Goal: Task Accomplishment & Management: Manage account settings

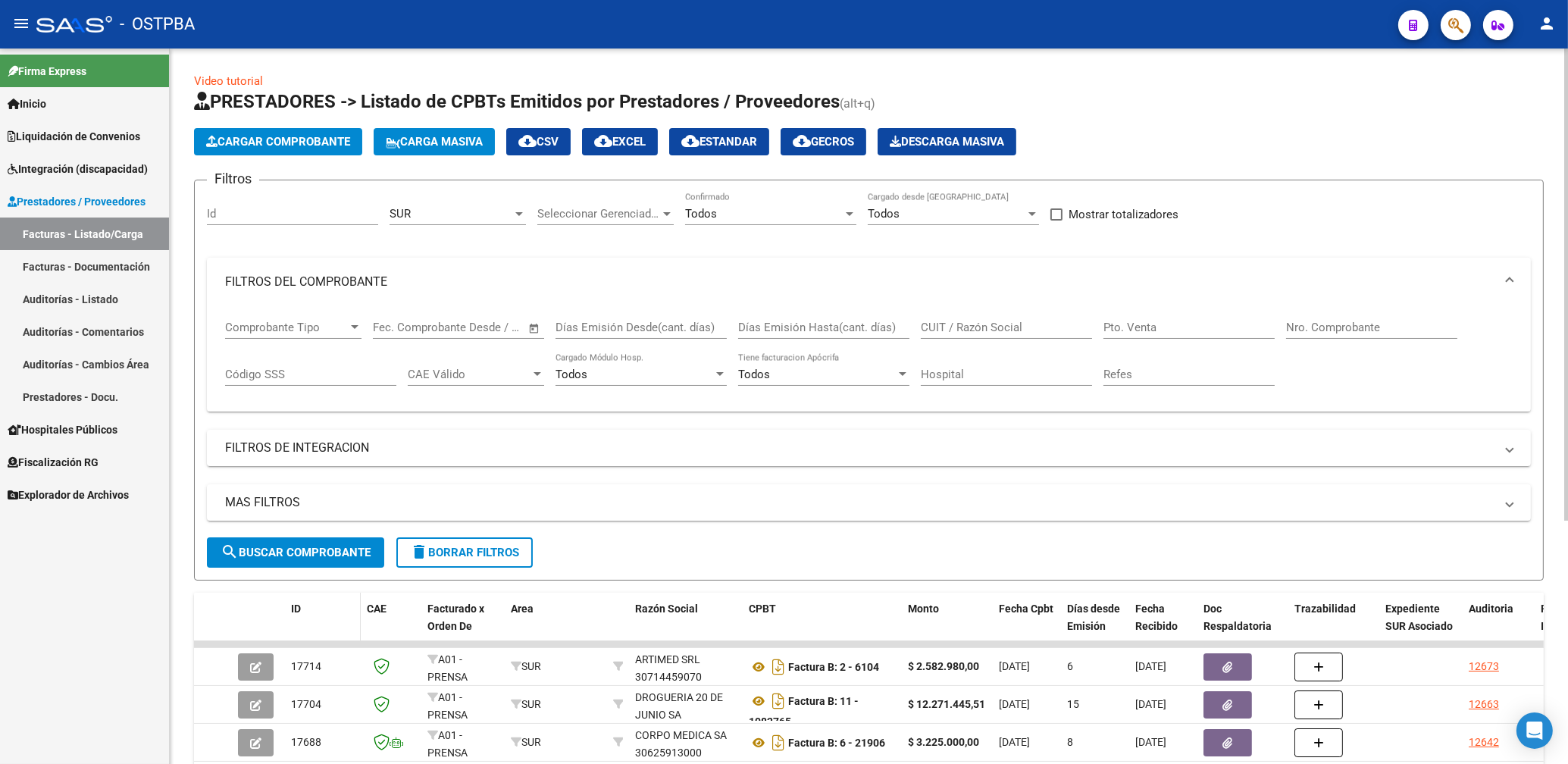
scroll to position [324, 0]
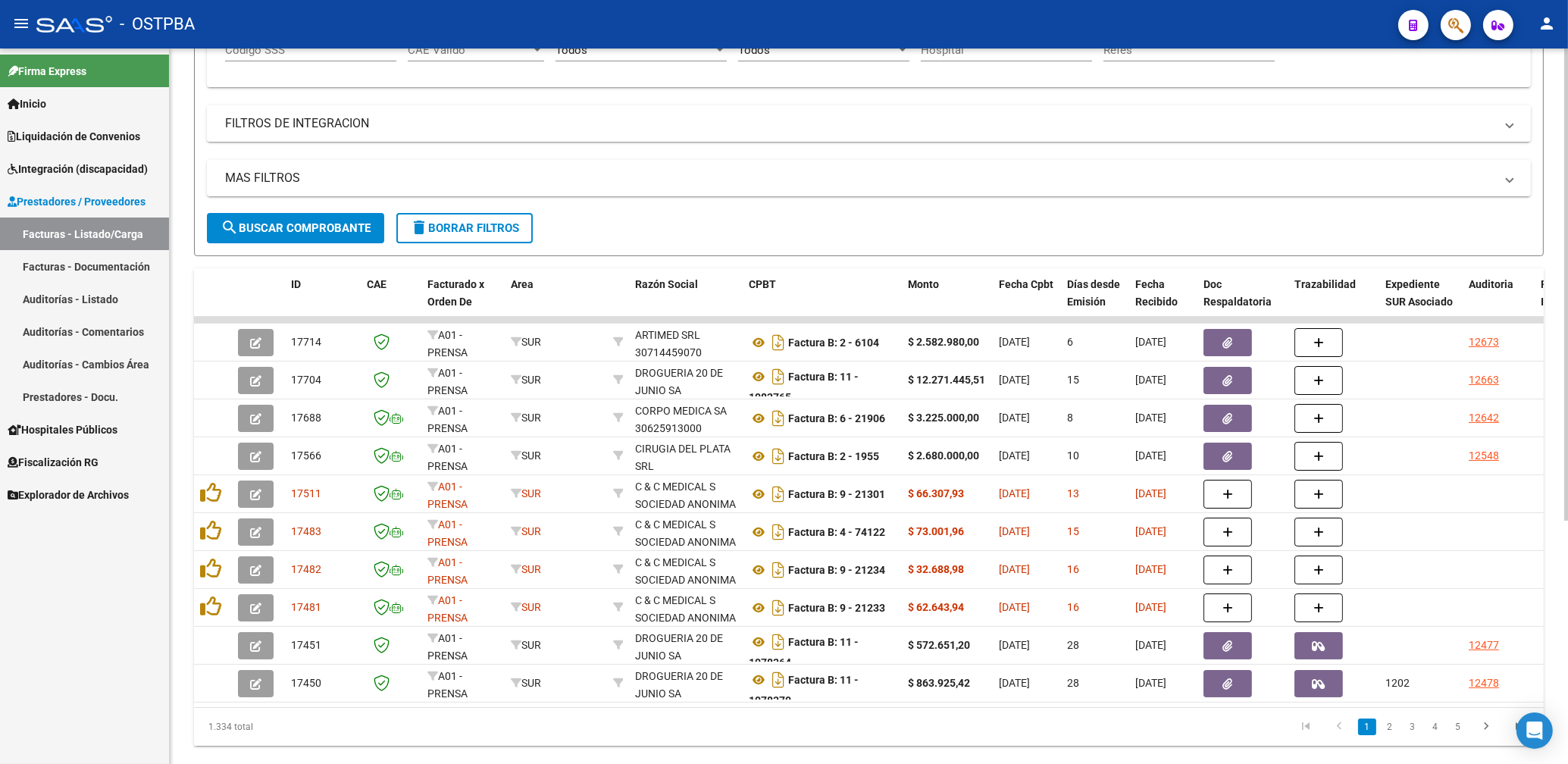
click at [308, 231] on span "search Buscar Comprobante" at bounding box center [295, 228] width 150 height 14
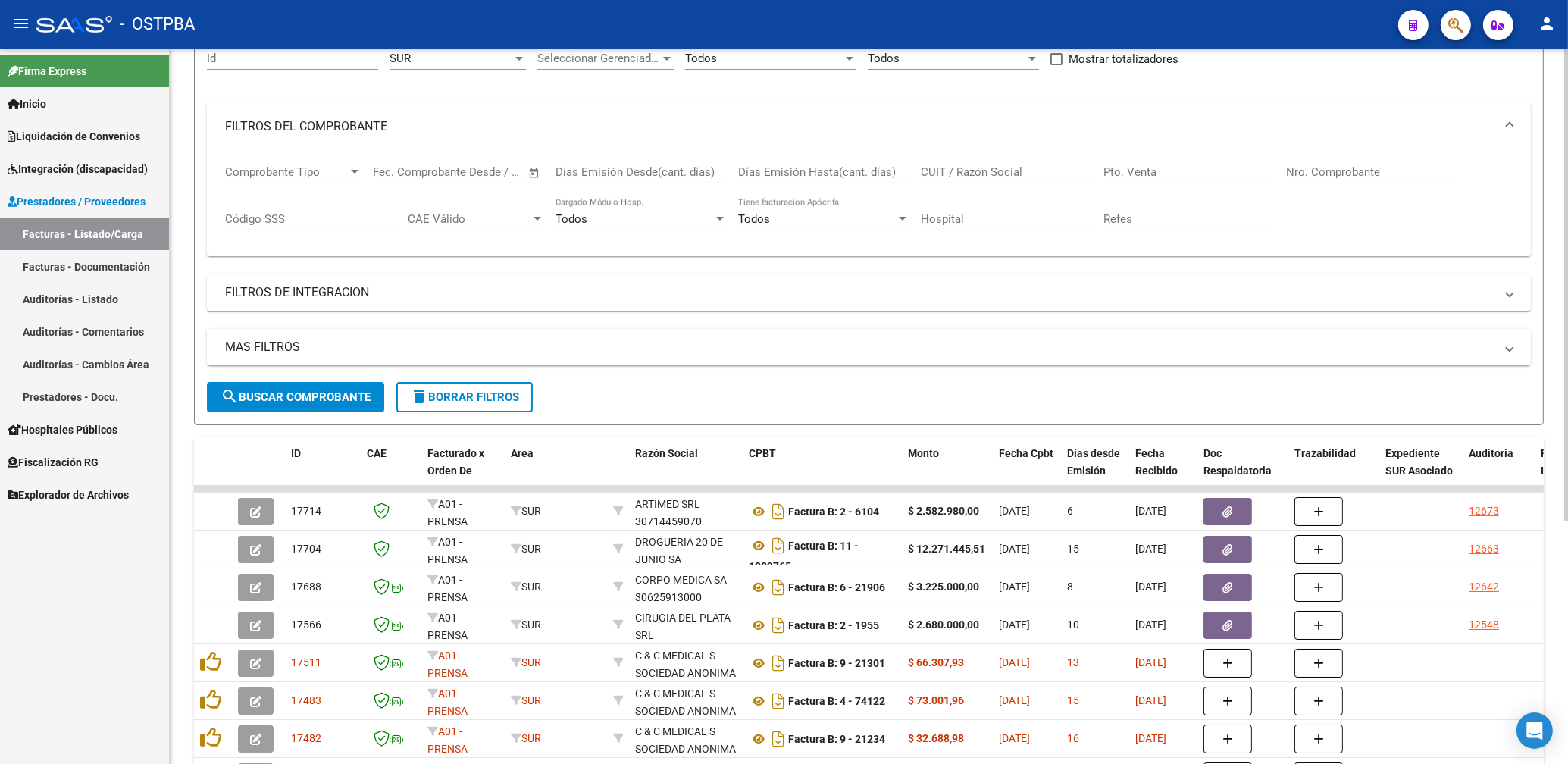
scroll to position [81, 0]
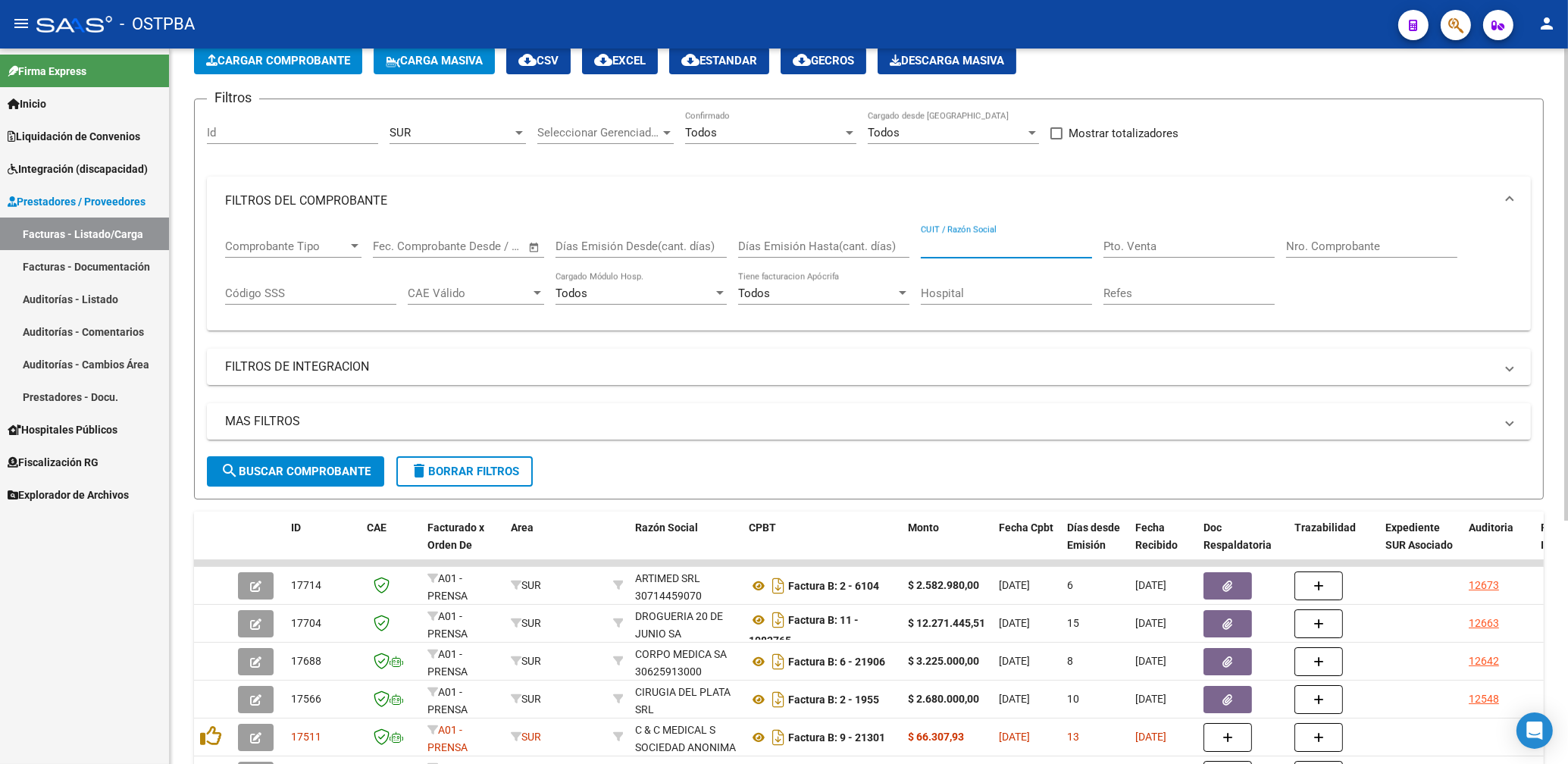
click at [958, 244] on input "CUIT / Razón Social" at bounding box center [1006, 246] width 171 height 14
type input "[PERSON_NAME]"
click at [519, 129] on div at bounding box center [519, 132] width 14 height 12
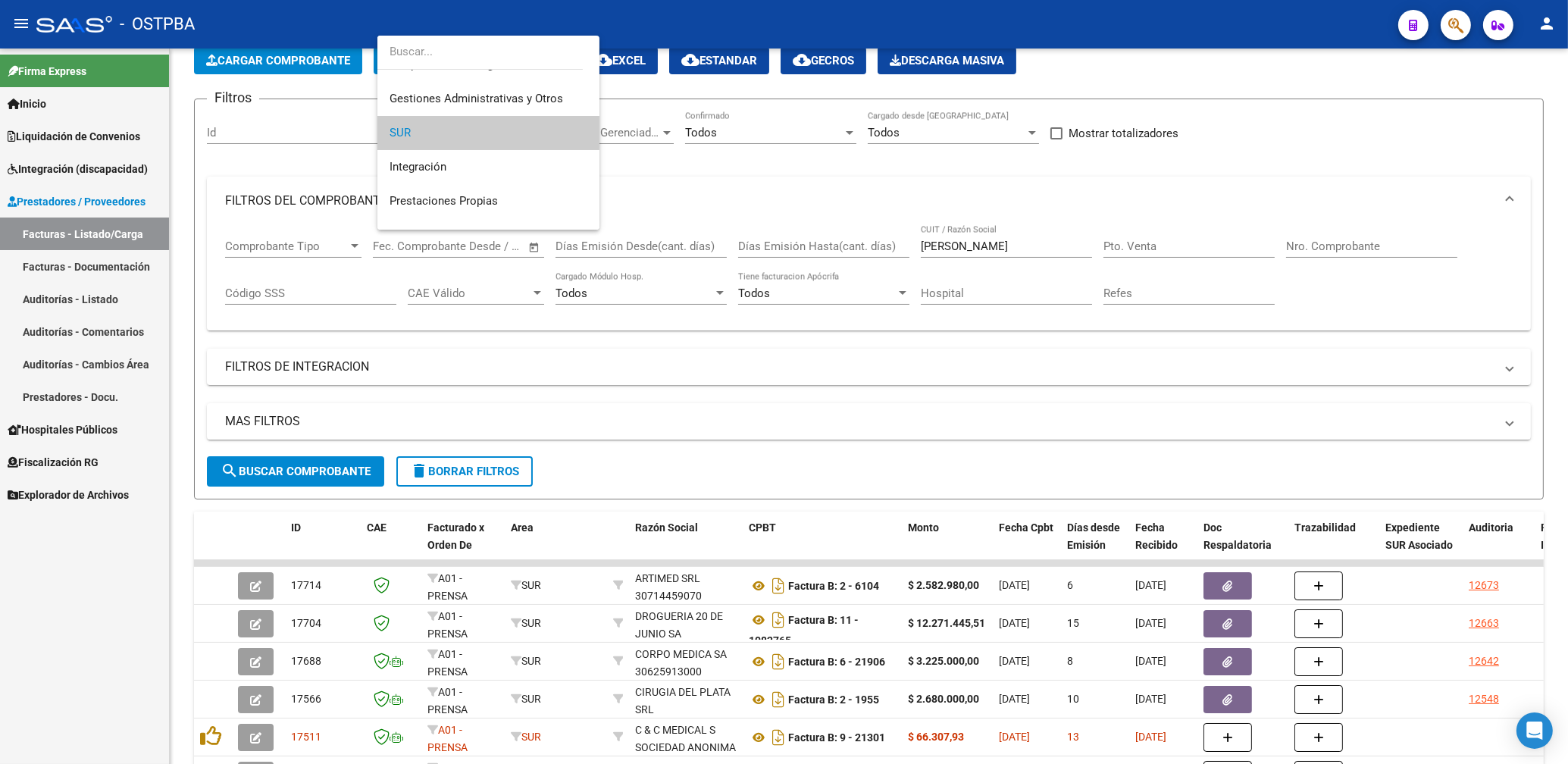
scroll to position [0, 0]
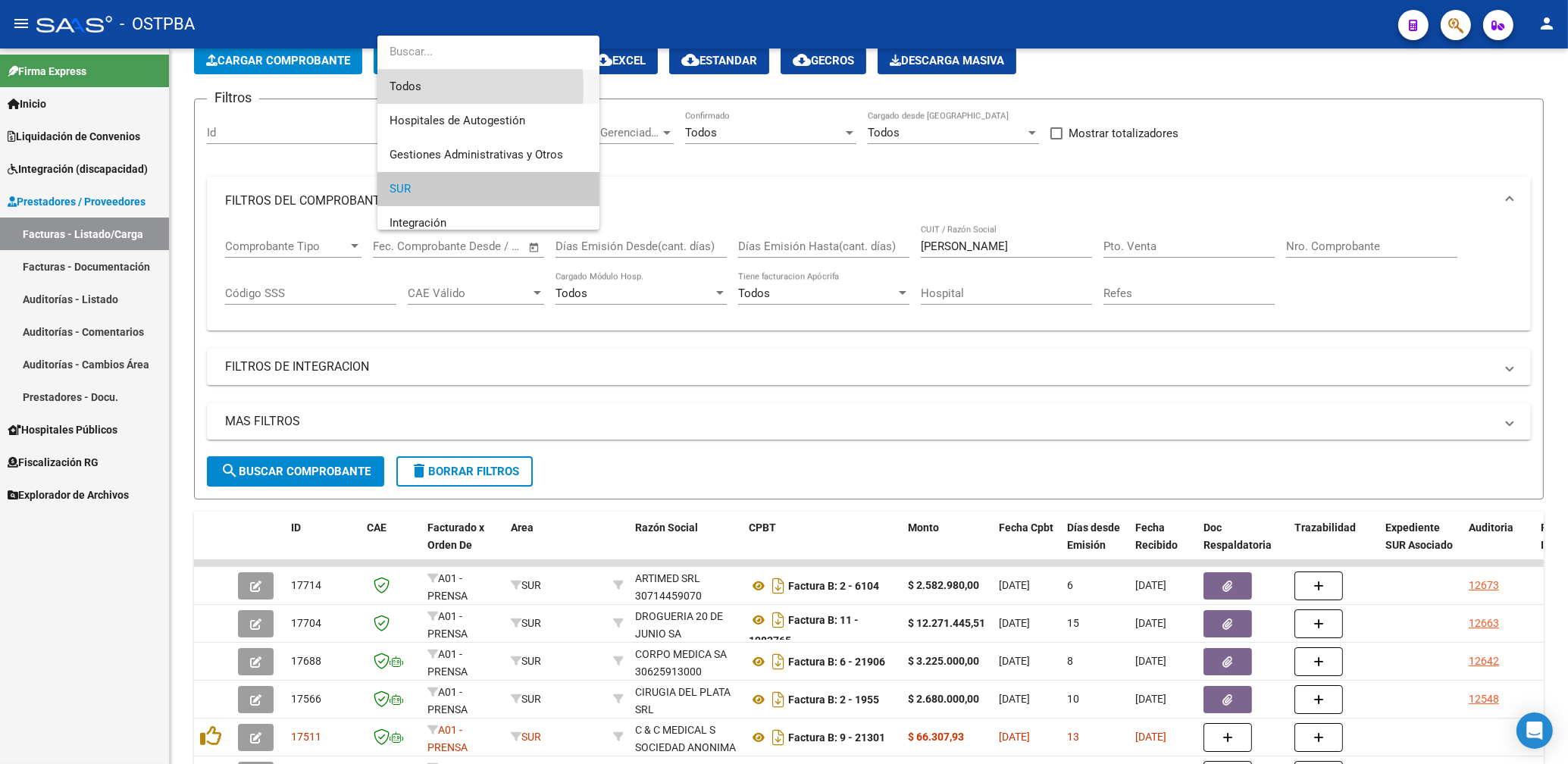
click at [404, 89] on span "Todos" at bounding box center [489, 87] width 198 height 35
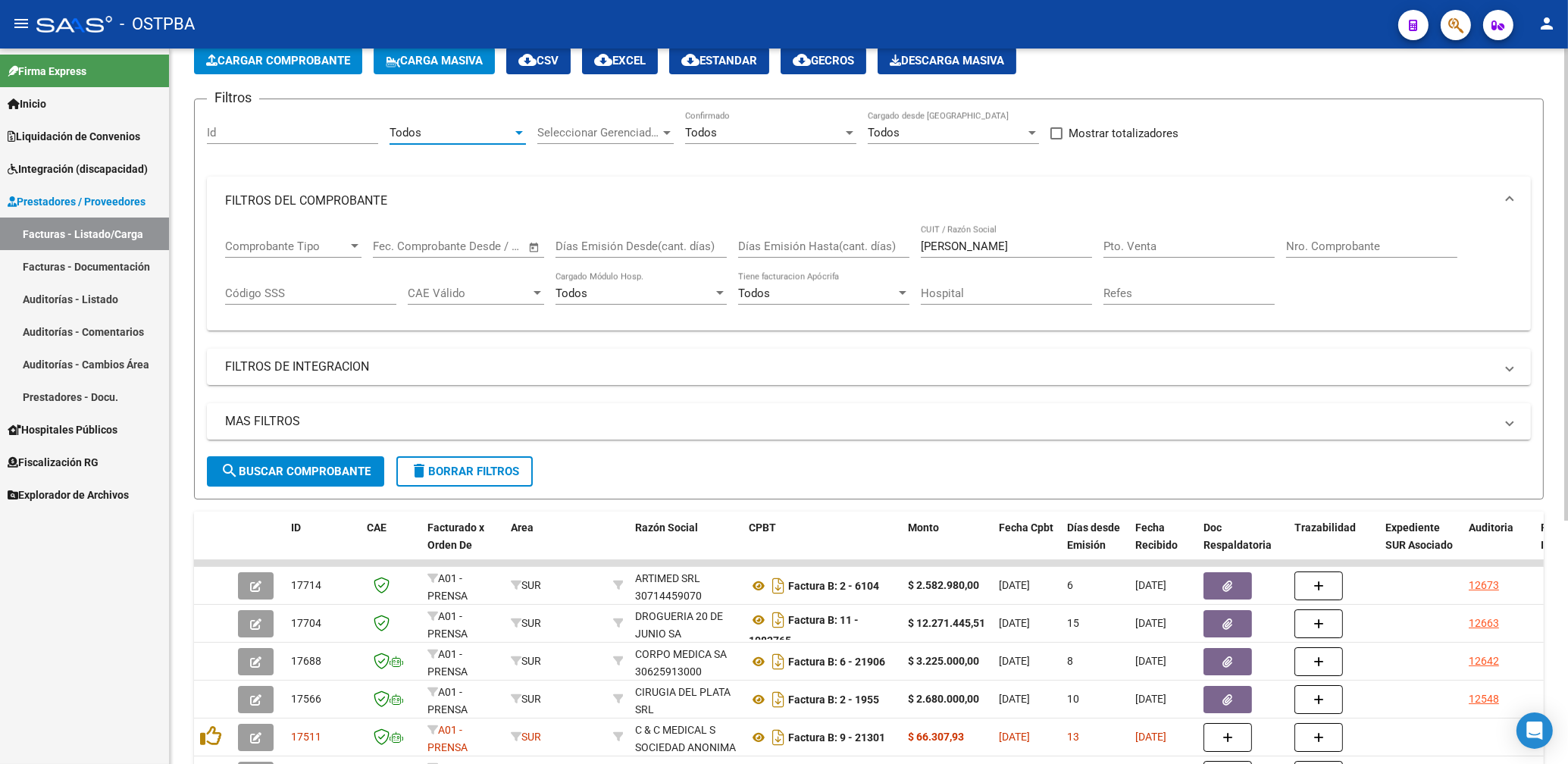
click at [351, 454] on div "MAS FILTROS Todos Con Doc. Respaldatoria Todos Con Trazabilidad Todos Asociado …" at bounding box center [868, 430] width 1324 height 53
click at [360, 459] on button "search Buscar Comprobante" at bounding box center [295, 471] width 177 height 30
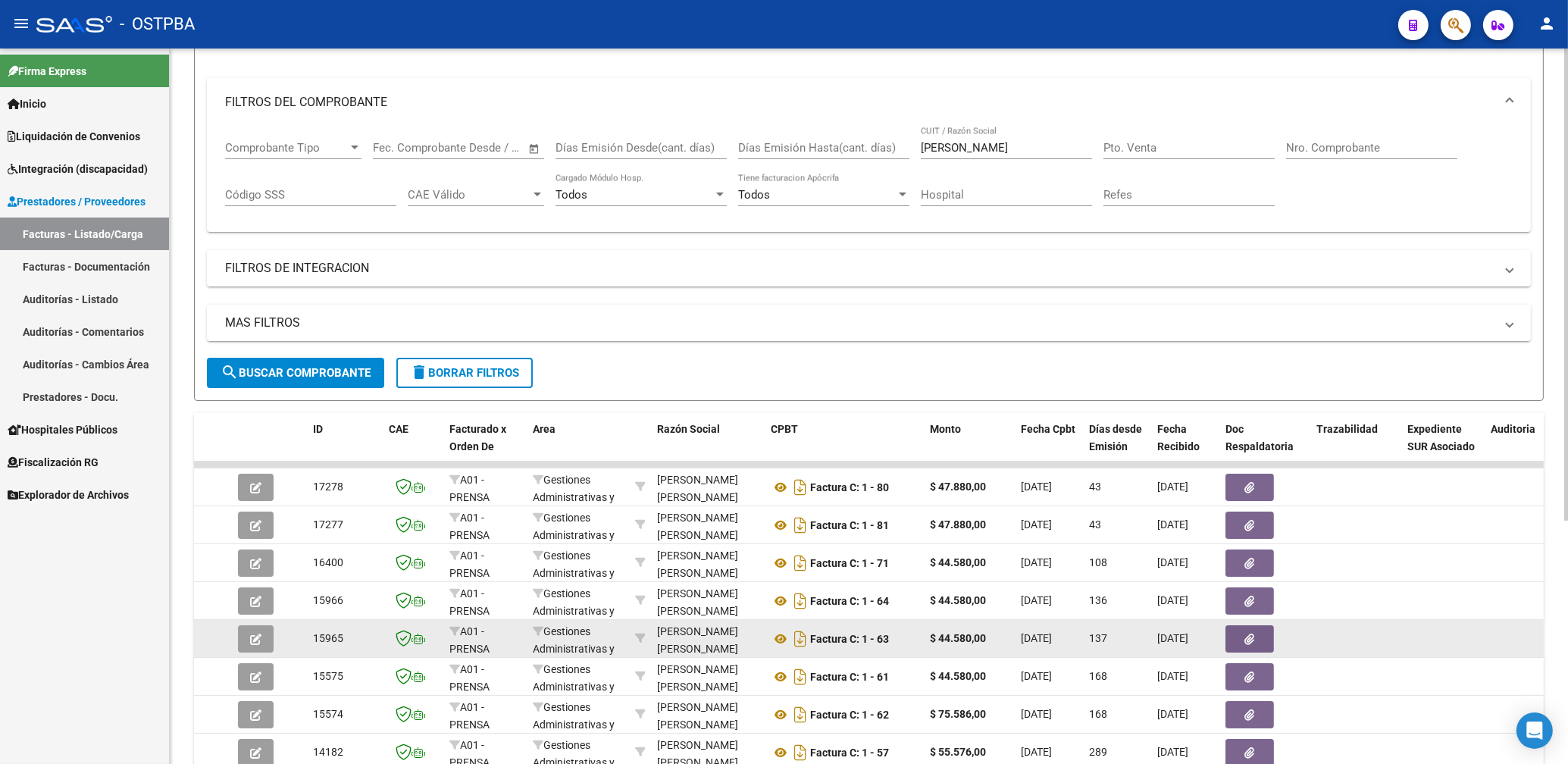
scroll to position [243, 0]
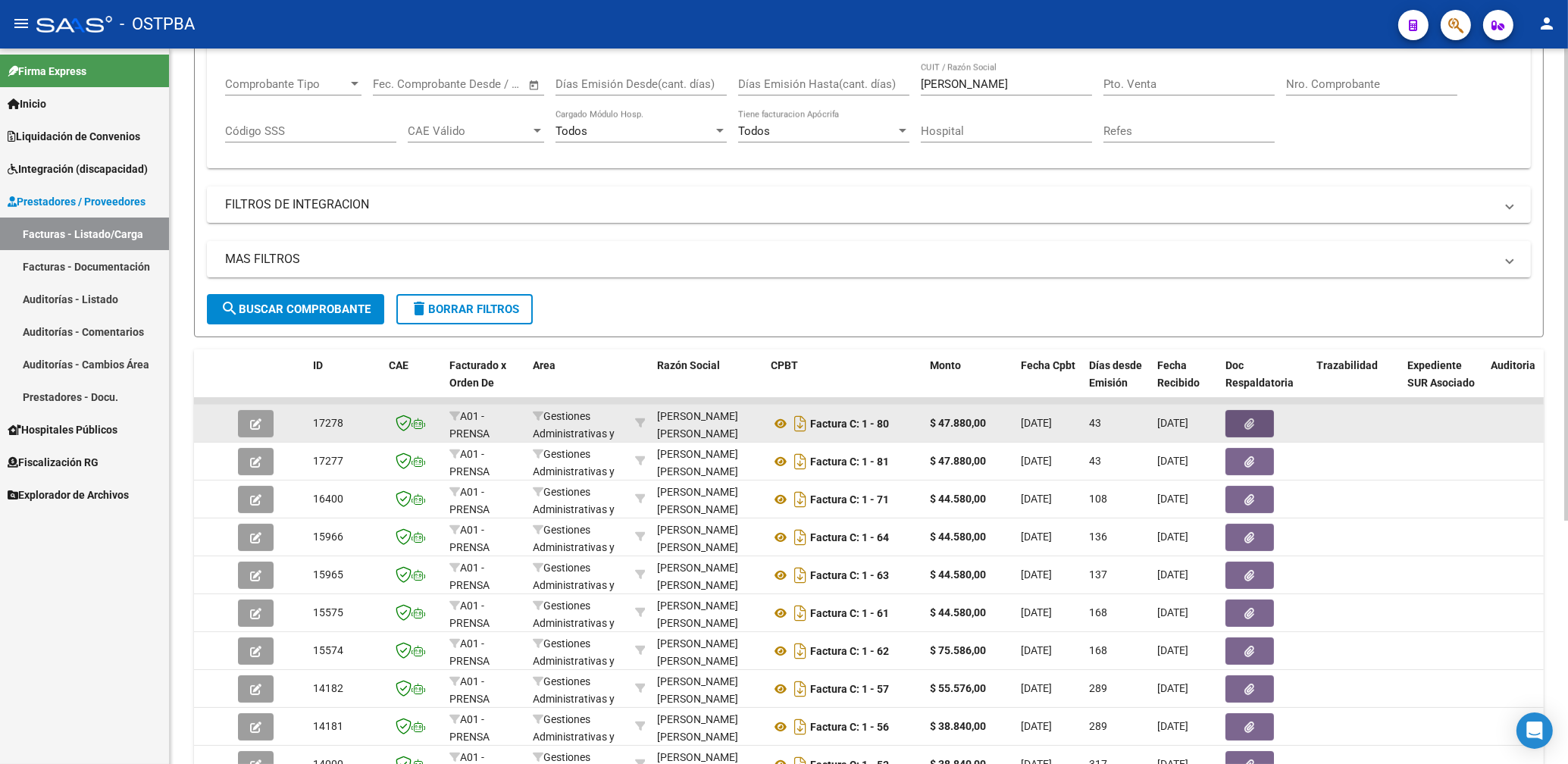
click at [1245, 413] on button "button" at bounding box center [1249, 423] width 48 height 27
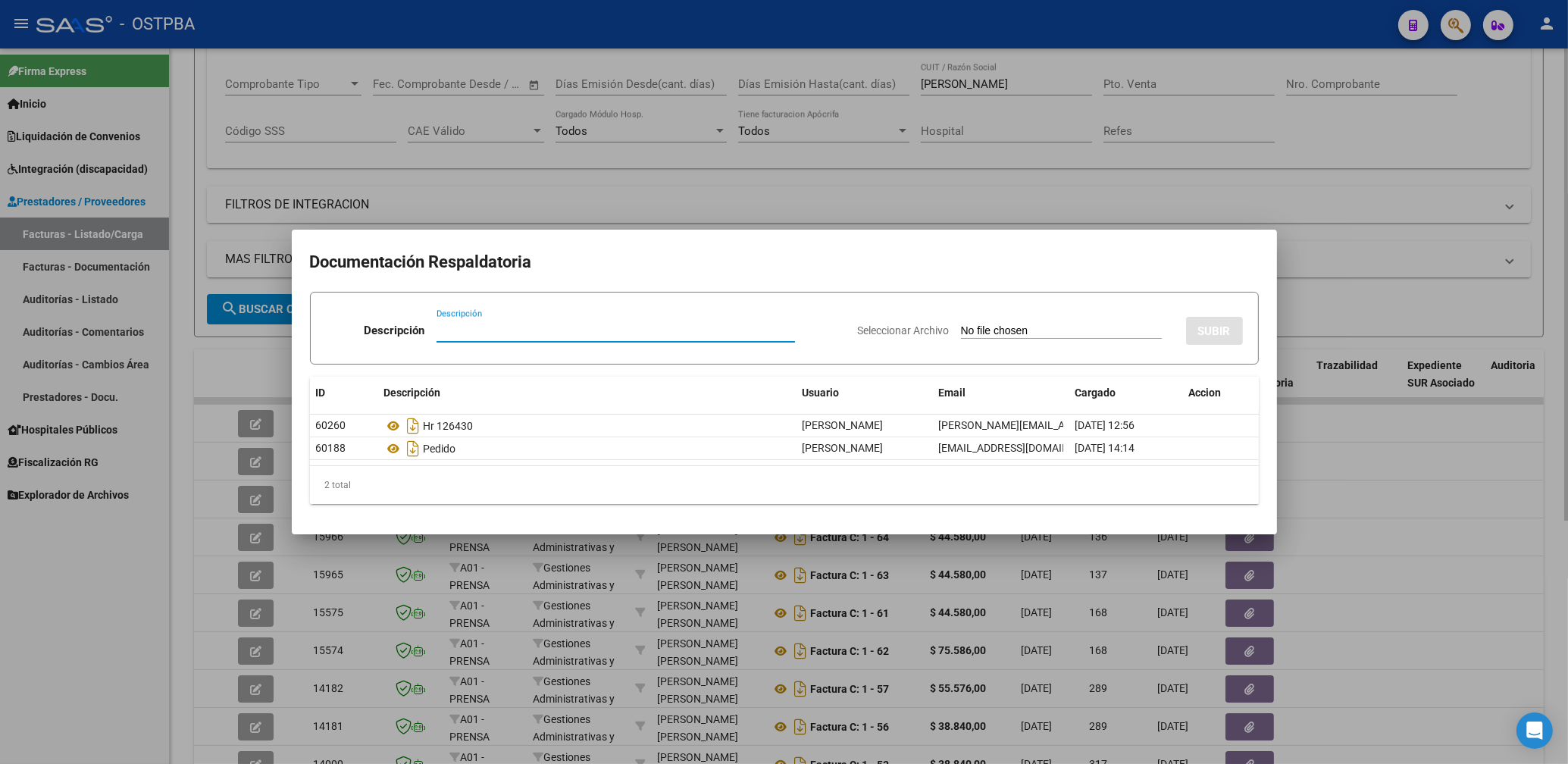
click at [646, 203] on div at bounding box center [784, 382] width 1568 height 764
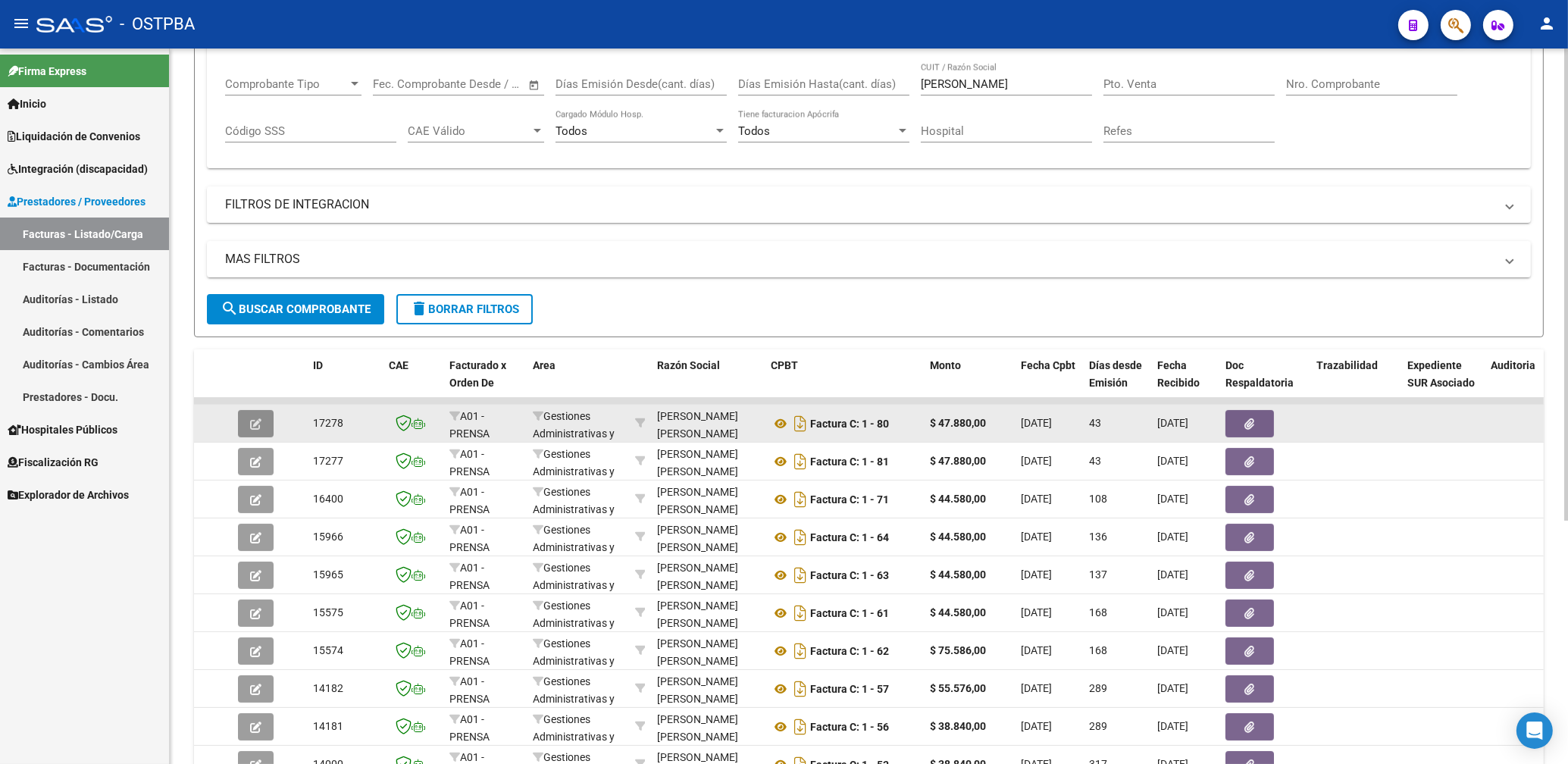
click at [263, 422] on button "button" at bounding box center [255, 423] width 35 height 27
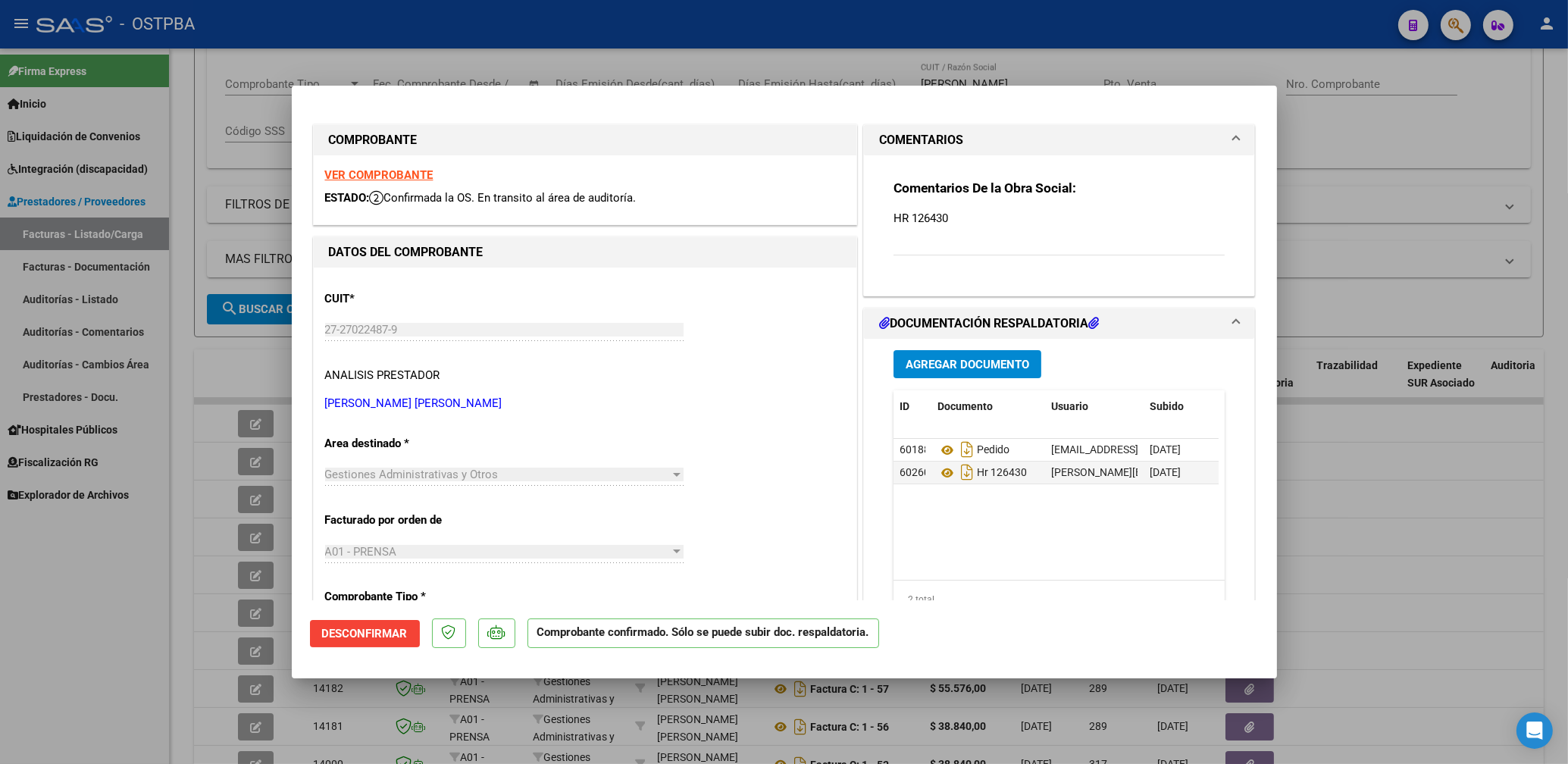
click at [395, 174] on strong "VER COMPROBANTE" at bounding box center [379, 174] width 108 height 14
click at [673, 70] on div at bounding box center [784, 382] width 1568 height 764
type input "$ 0,00"
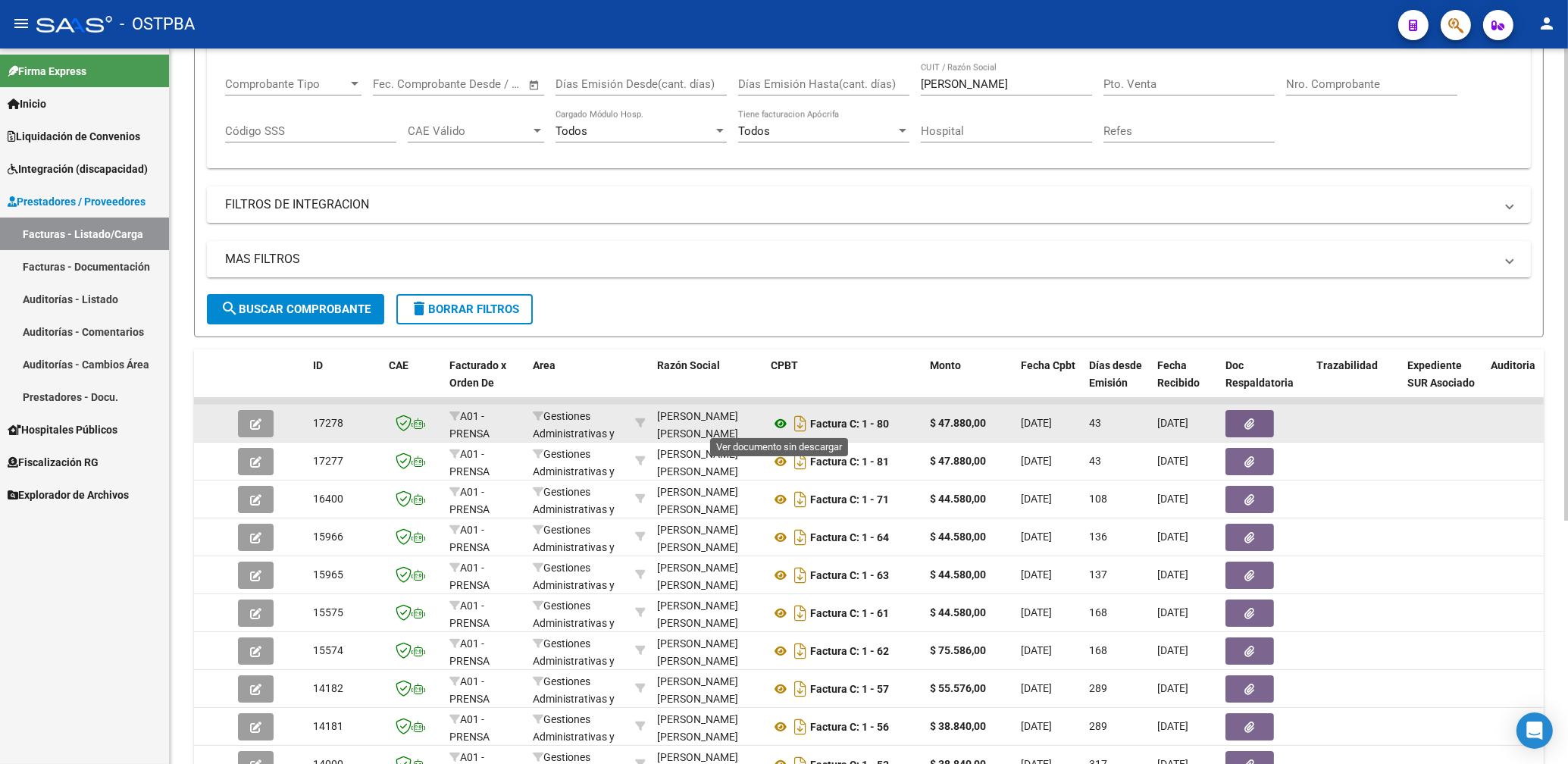
click at [781, 420] on icon at bounding box center [780, 423] width 20 height 18
click at [1248, 420] on icon "button" at bounding box center [1249, 423] width 10 height 12
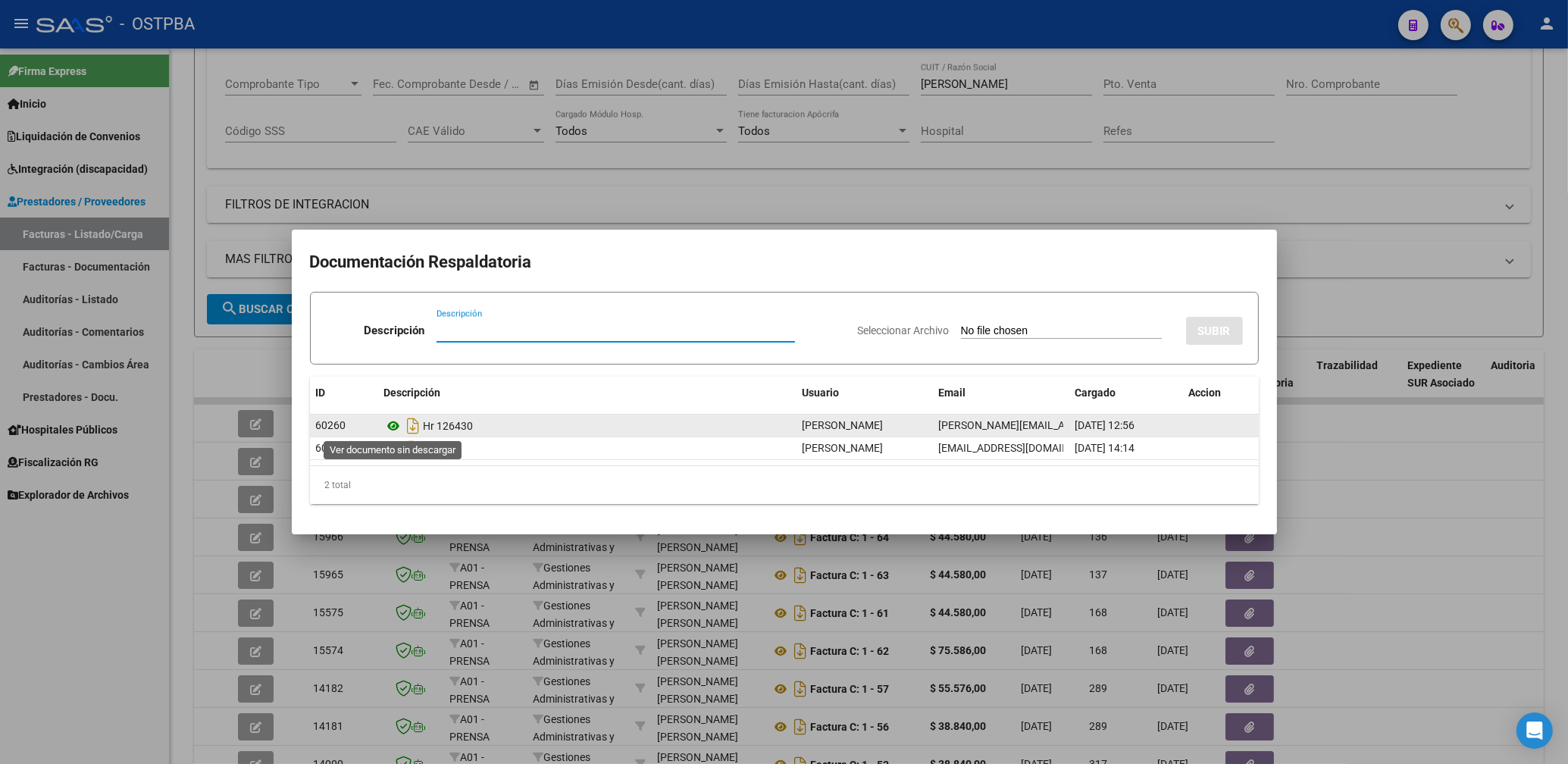
click at [392, 423] on icon at bounding box center [394, 426] width 20 height 18
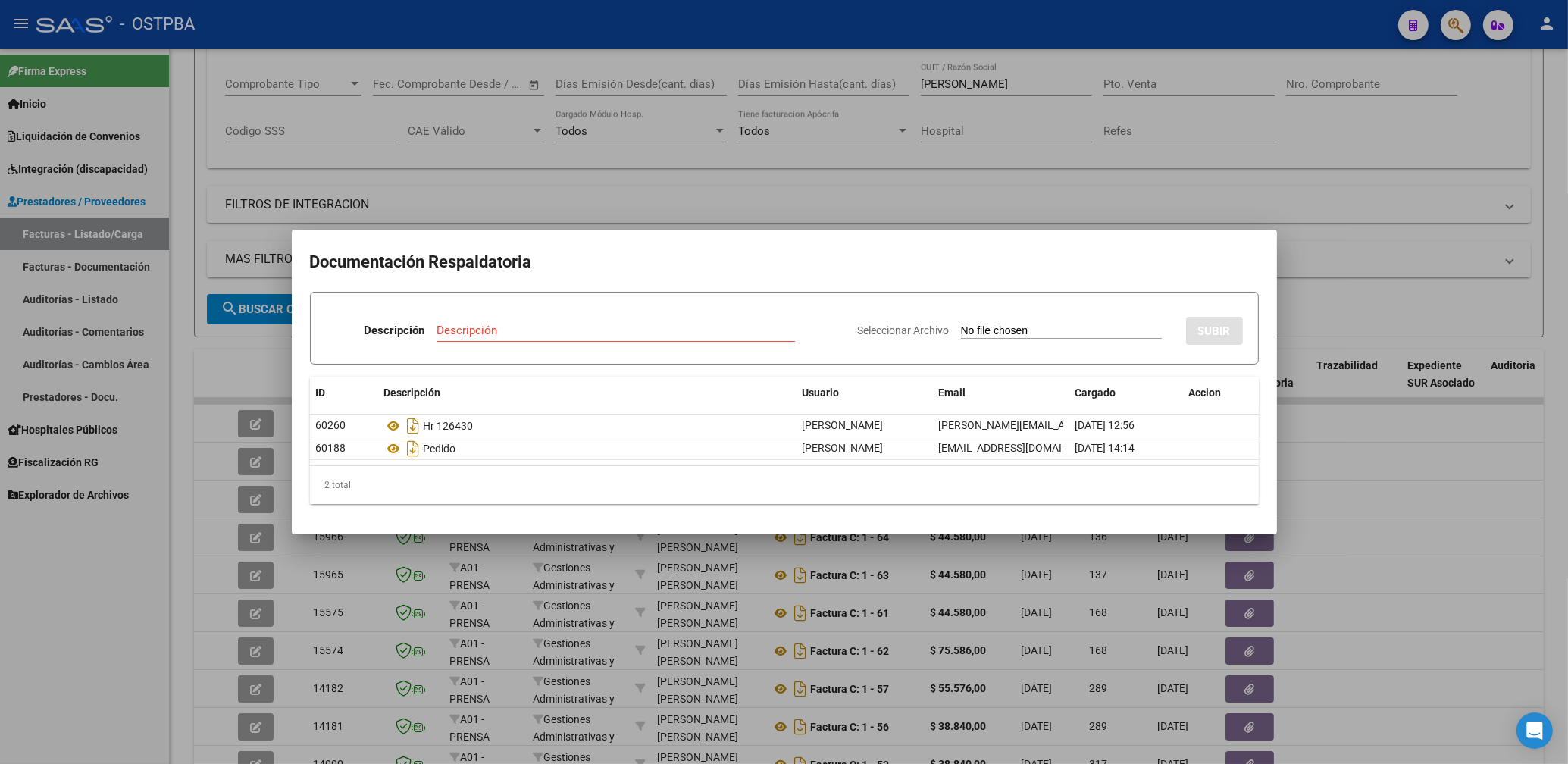
click at [677, 188] on div at bounding box center [784, 382] width 1568 height 764
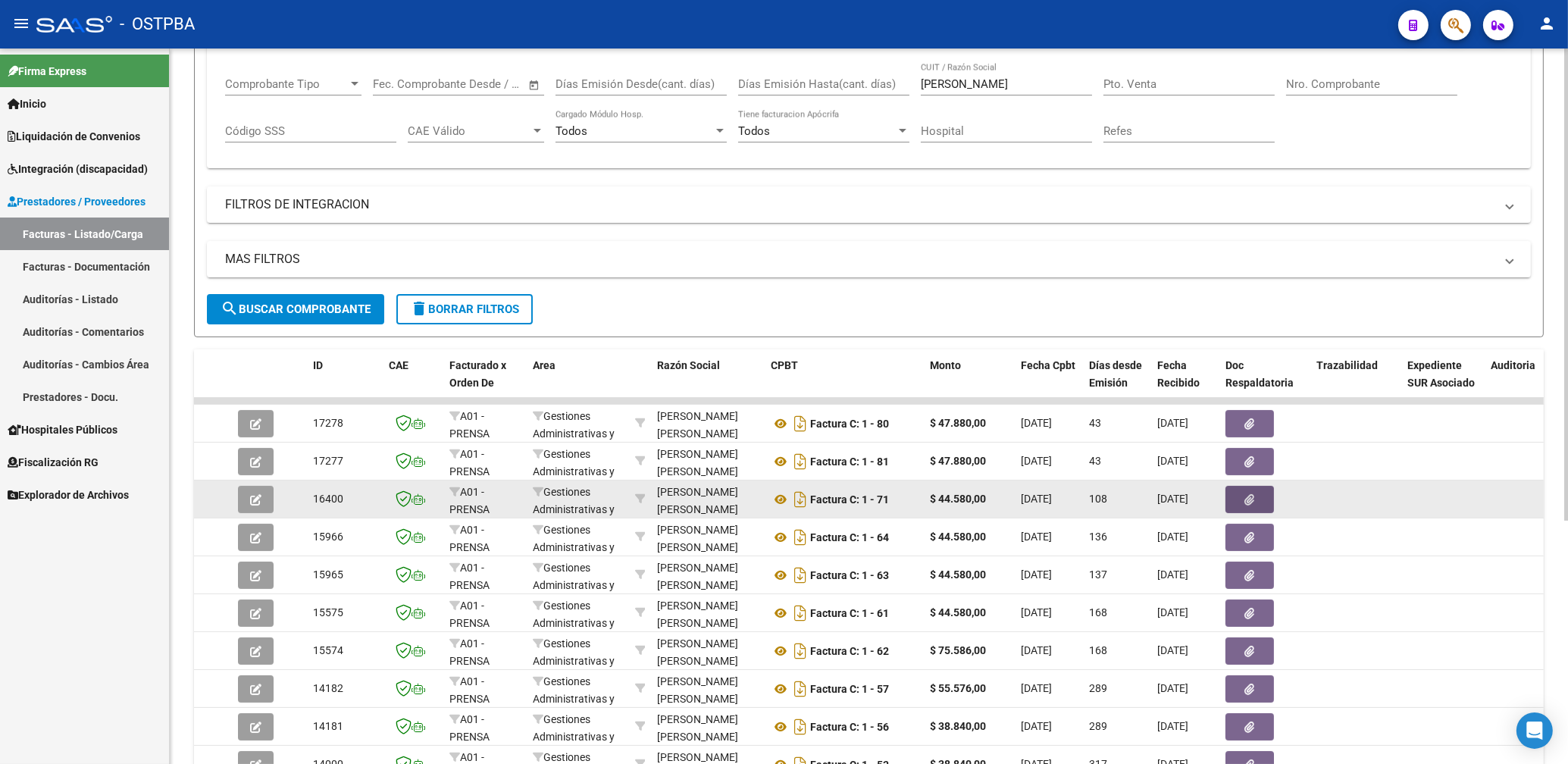
click at [1245, 499] on icon "button" at bounding box center [1249, 500] width 10 height 12
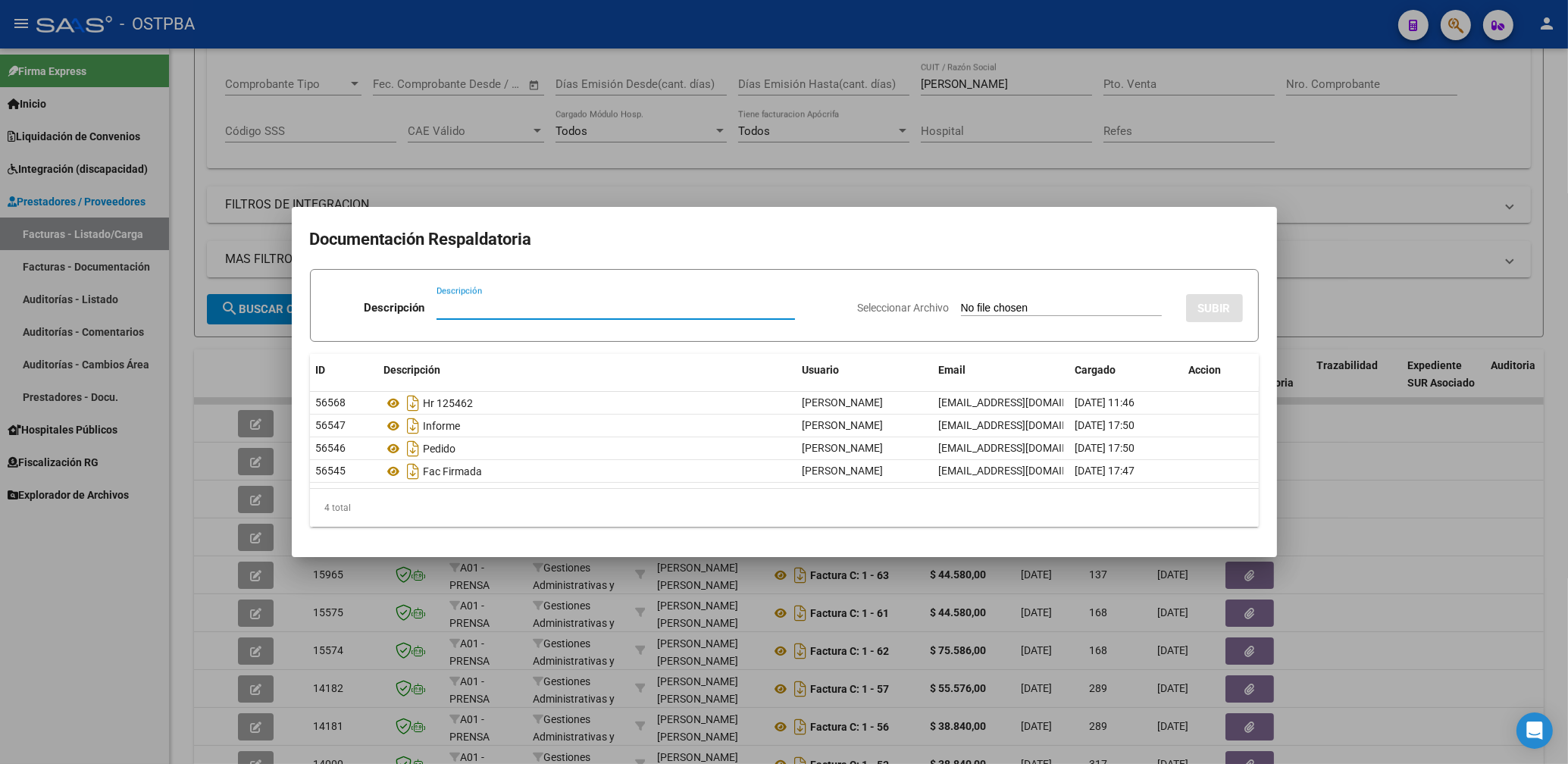
click at [726, 173] on div at bounding box center [784, 382] width 1568 height 764
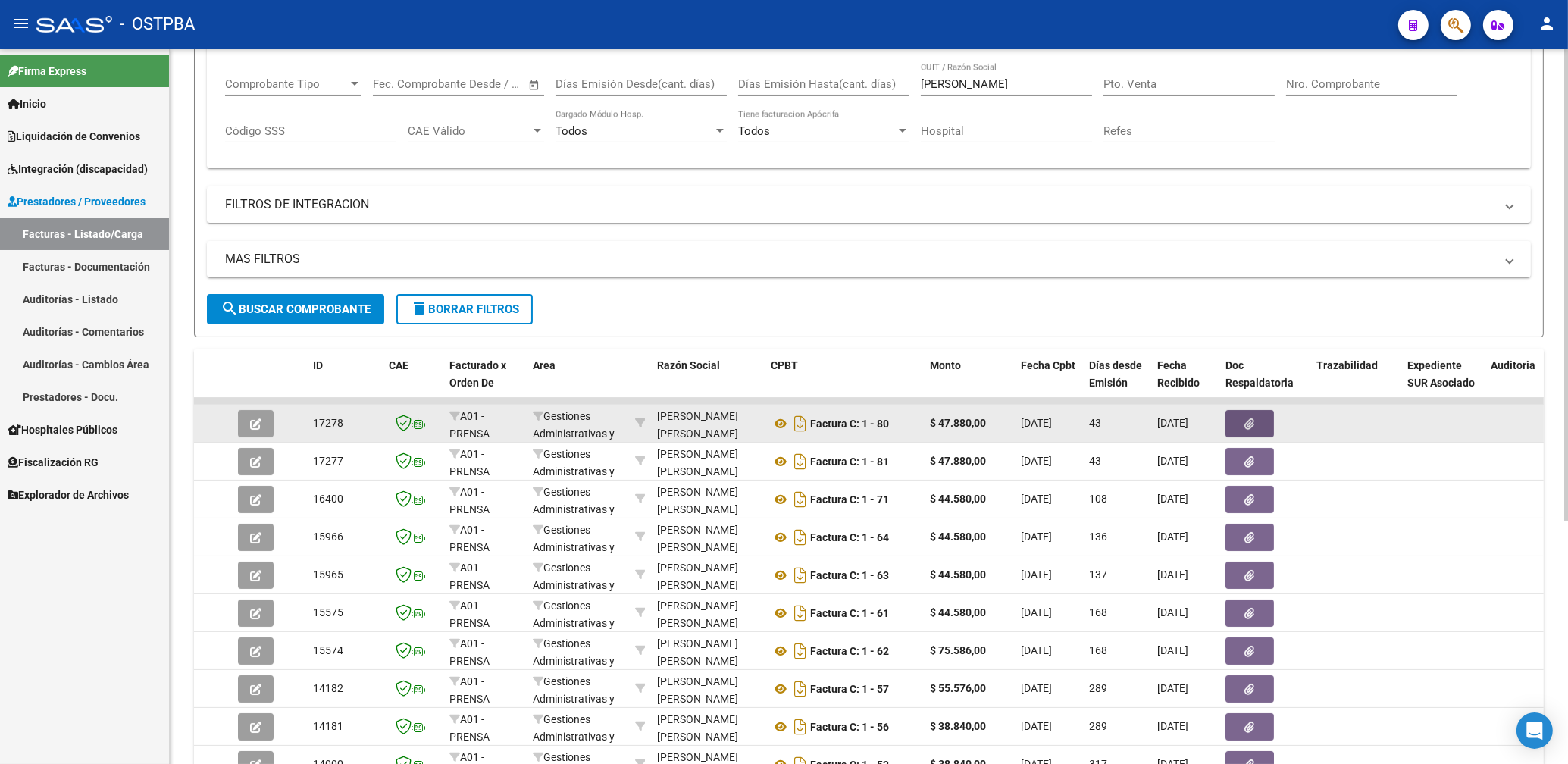
click at [1260, 430] on button "button" at bounding box center [1249, 423] width 48 height 27
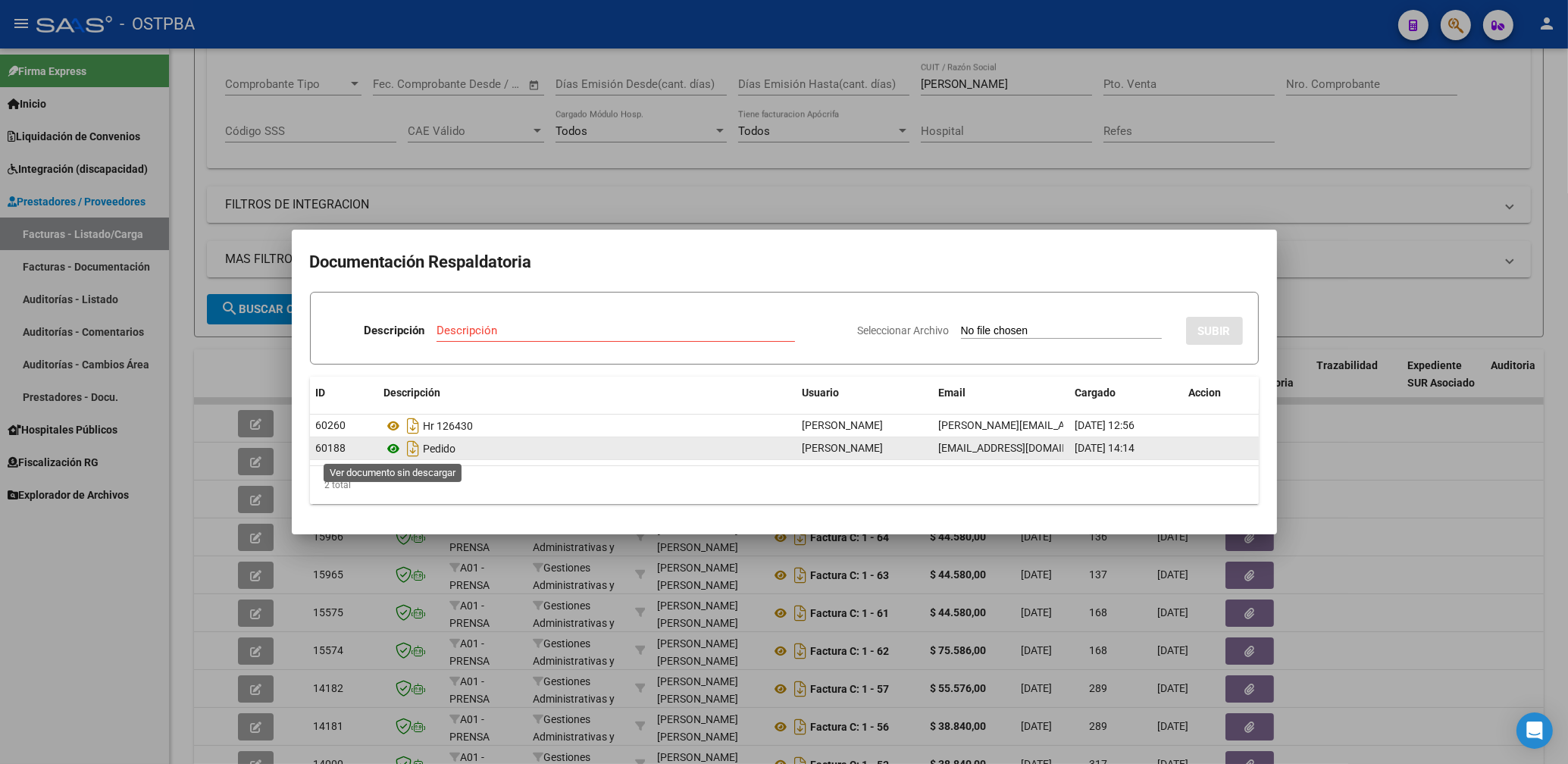
click at [398, 448] on icon at bounding box center [394, 449] width 20 height 18
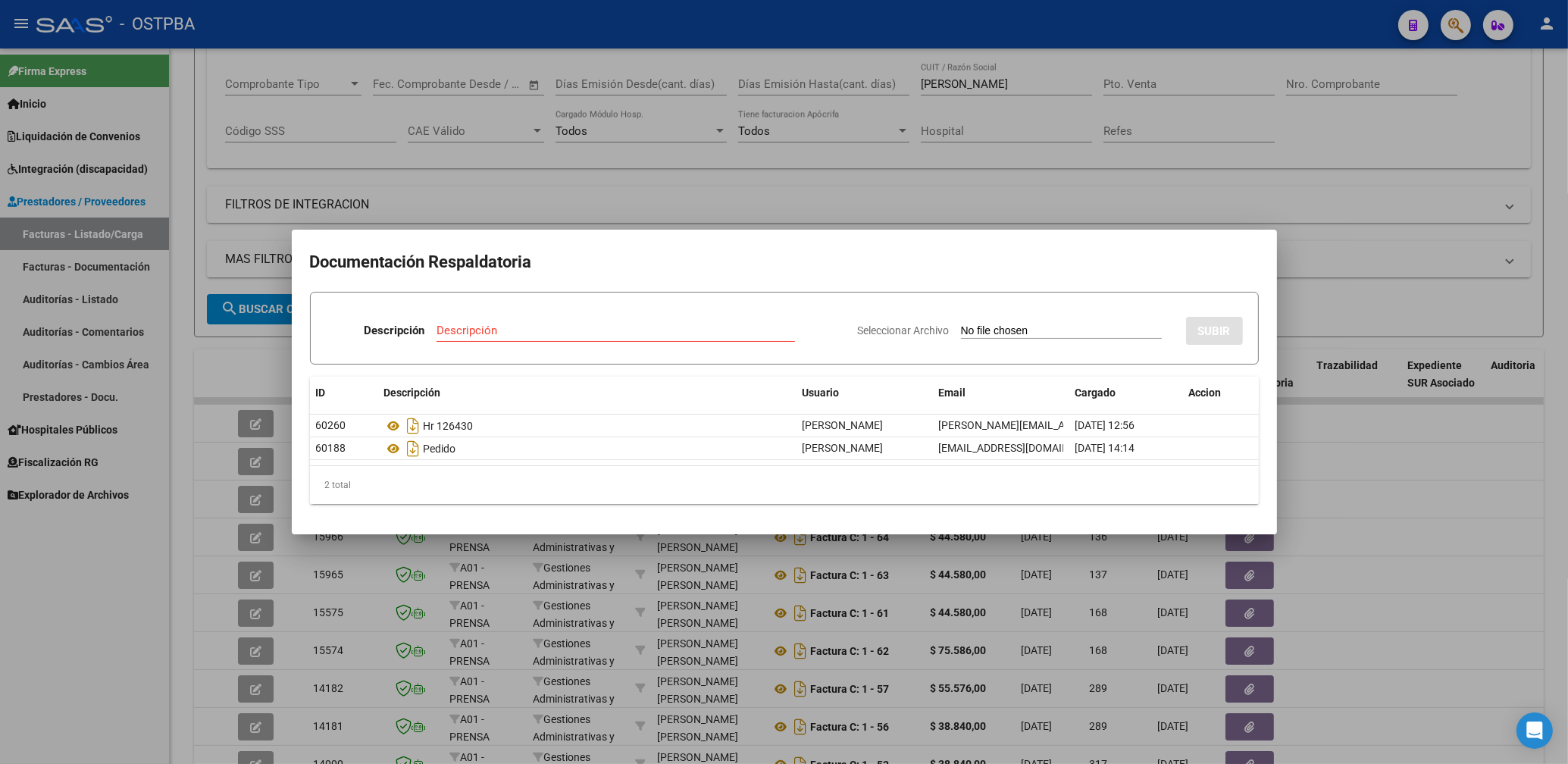
click at [889, 184] on div at bounding box center [784, 382] width 1568 height 764
